Goal: Download file/media

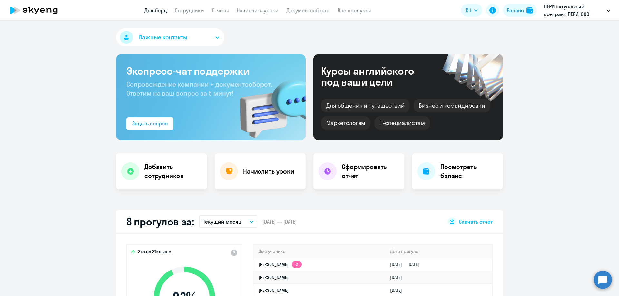
scroll to position [129, 0]
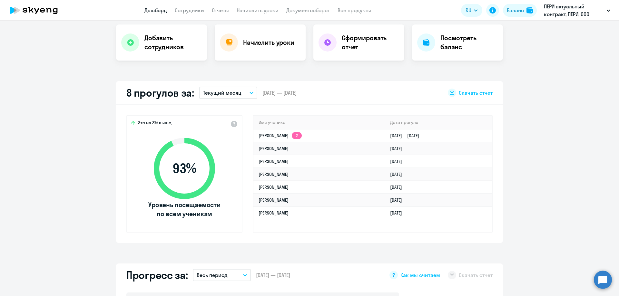
click at [236, 92] on p "Текущий месяц" at bounding box center [222, 93] width 38 height 8
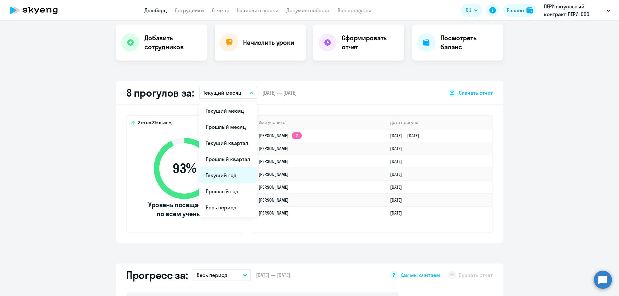
click at [224, 170] on li "Текущий год" at bounding box center [227, 175] width 57 height 16
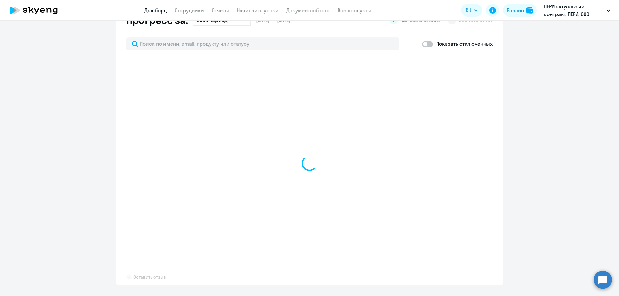
scroll to position [419, 0]
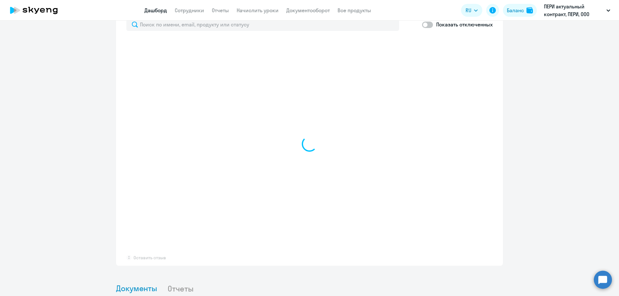
select select "30"
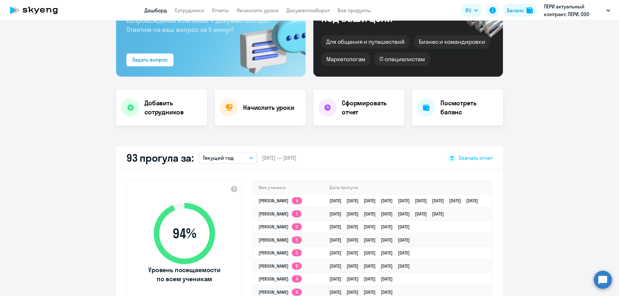
scroll to position [0, 0]
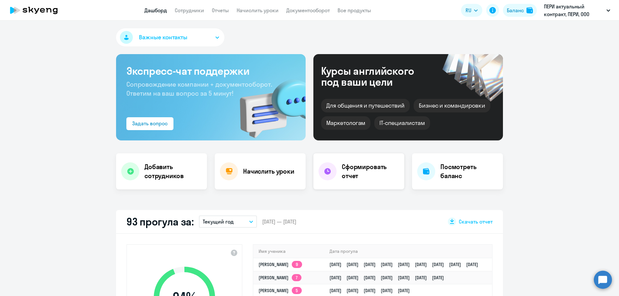
click at [360, 169] on h4 "Сформировать отчет" at bounding box center [370, 171] width 57 height 18
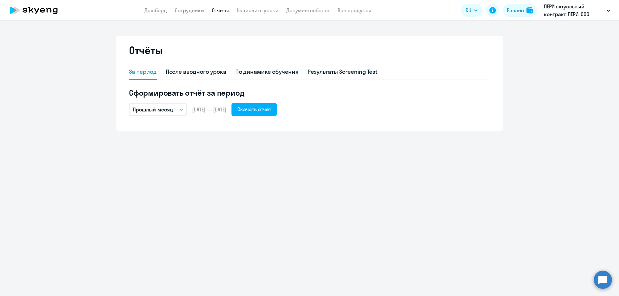
click at [179, 108] on button "Прошлый месяц" at bounding box center [158, 109] width 58 height 12
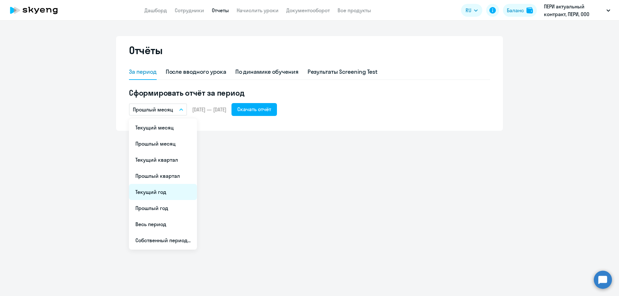
click at [157, 195] on li "Текущий год" at bounding box center [163, 192] width 68 height 16
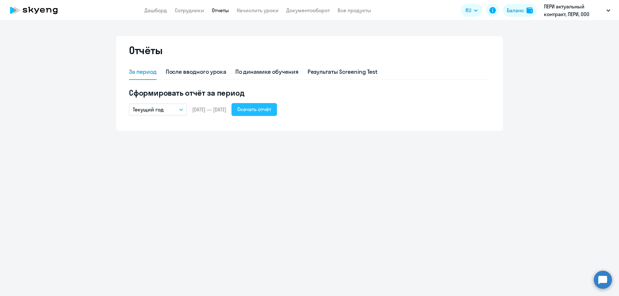
click at [271, 112] on div "Скачать отчёт" at bounding box center [254, 109] width 34 height 8
click at [257, 72] on div "По динамике обучения" at bounding box center [266, 72] width 63 height 8
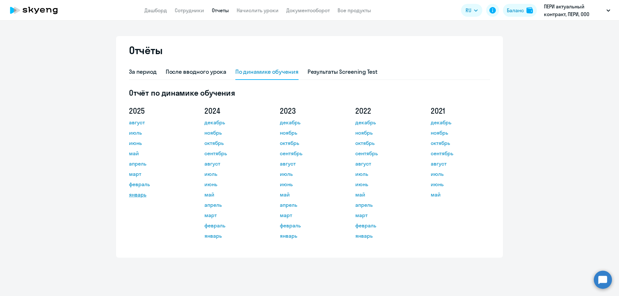
click at [137, 195] on link "январь" at bounding box center [158, 195] width 58 height 8
click at [138, 132] on link "июль" at bounding box center [158, 133] width 58 height 8
